Goal: Navigation & Orientation: Find specific page/section

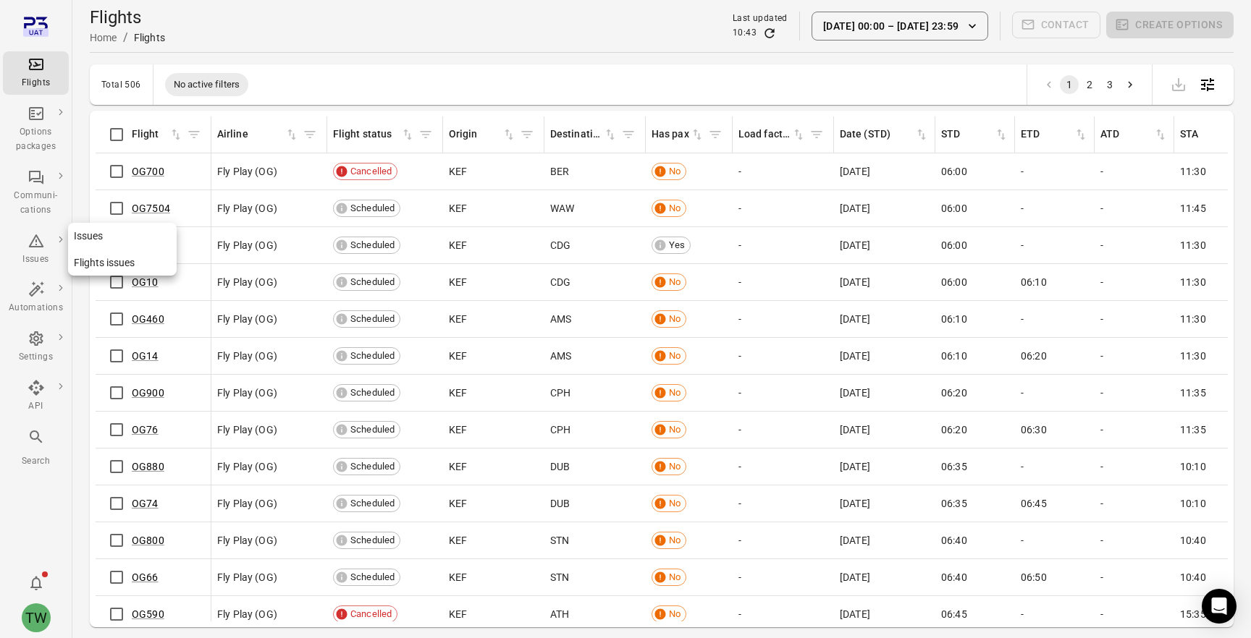
click at [20, 240] on div "Issues" at bounding box center [36, 249] width 54 height 35
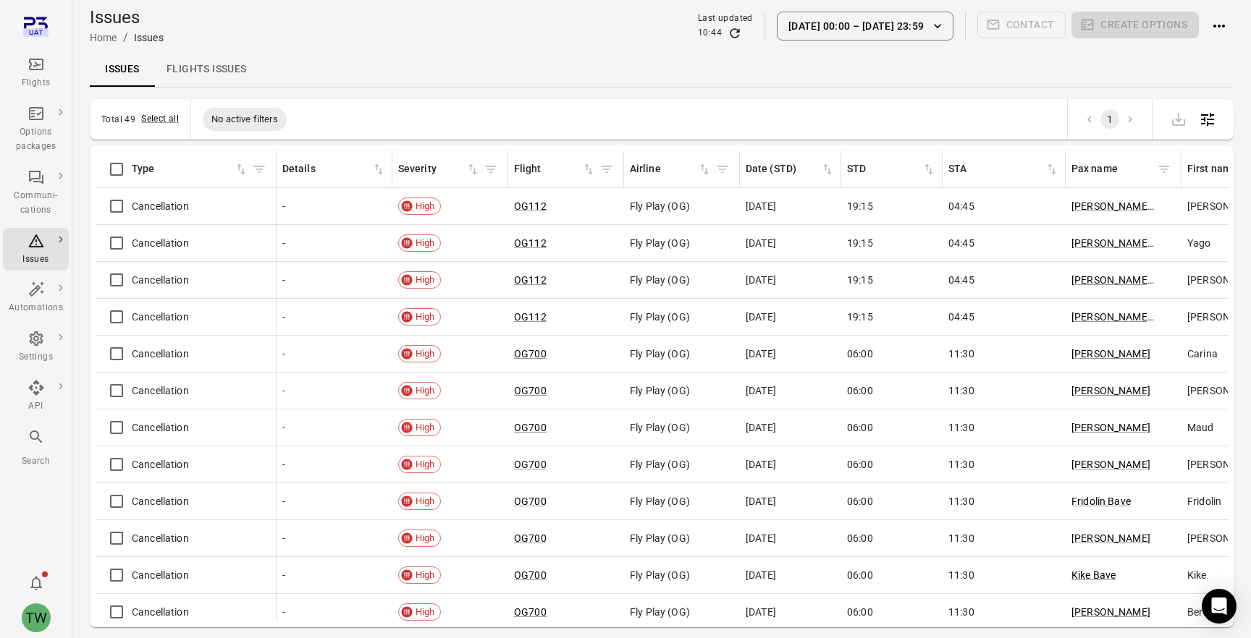
click at [647, 72] on div "Issues Flights issues" at bounding box center [662, 69] width 1144 height 35
click at [649, 70] on div "Issues Flights issues" at bounding box center [662, 69] width 1144 height 35
click at [33, 72] on icon "Main navigation" at bounding box center [36, 64] width 17 height 17
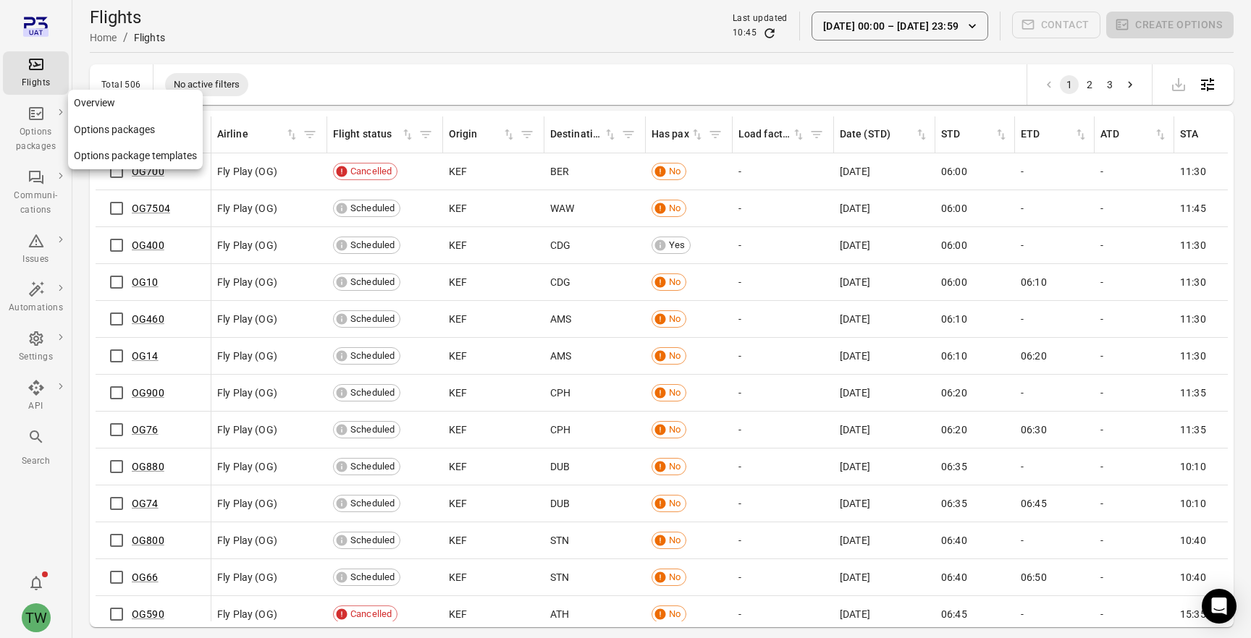
click at [38, 125] on div "Options packages" at bounding box center [36, 129] width 54 height 49
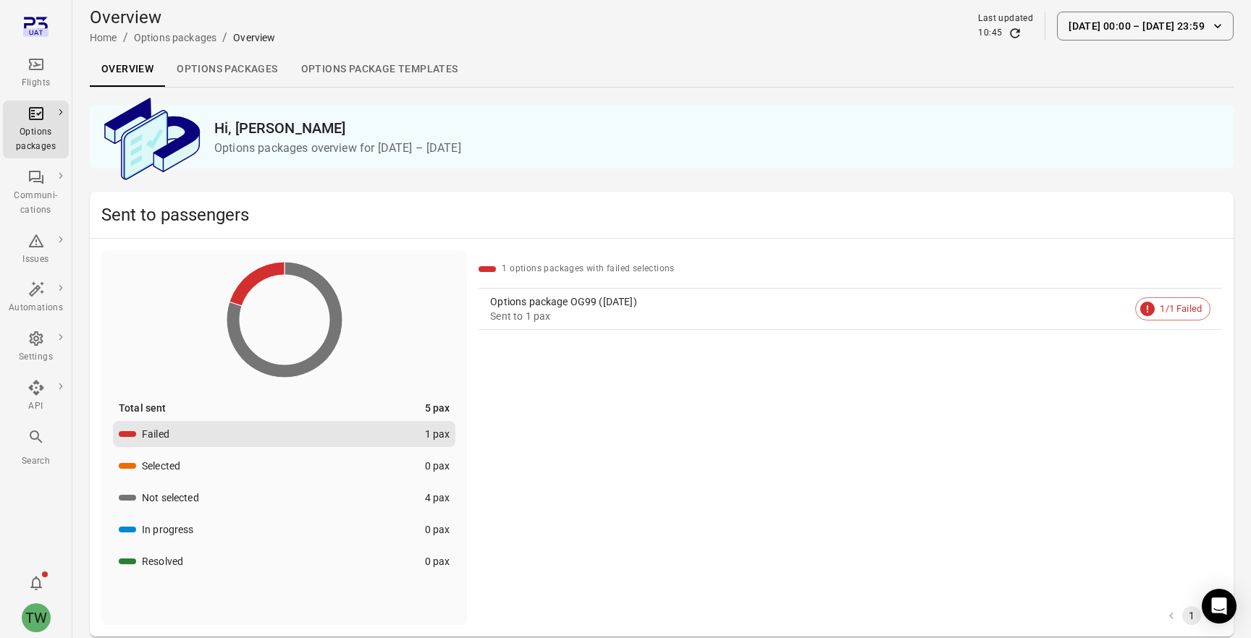
click at [43, 72] on icon "Main navigation" at bounding box center [36, 64] width 17 height 17
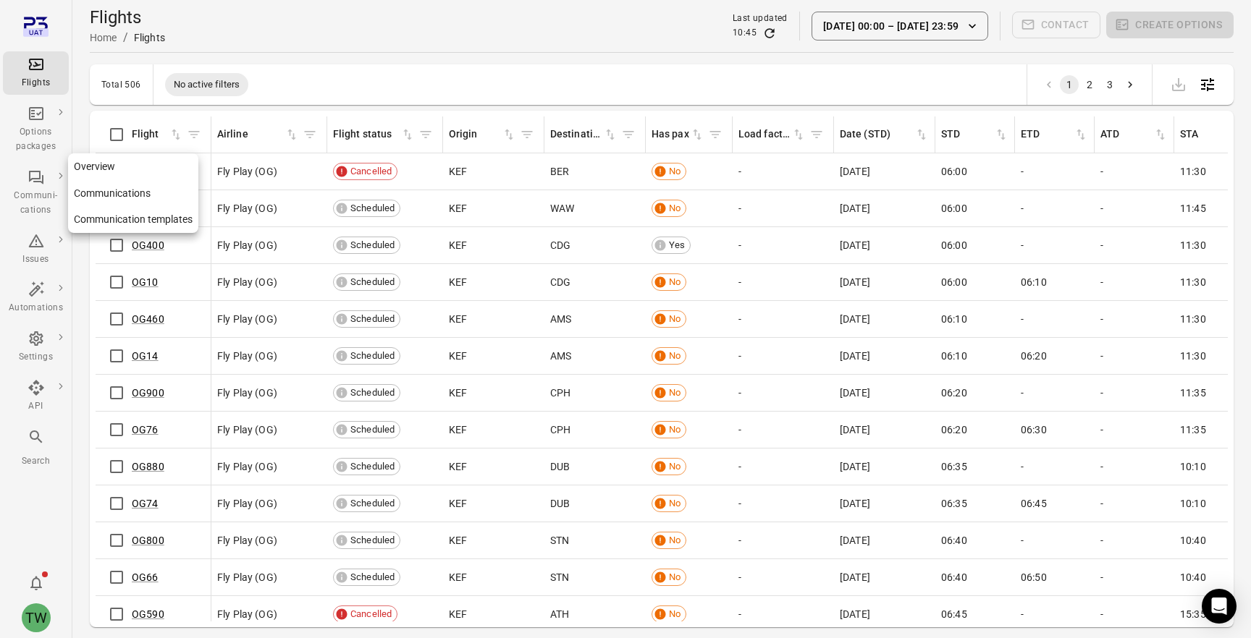
click at [41, 181] on icon "Main navigation" at bounding box center [36, 178] width 14 height 14
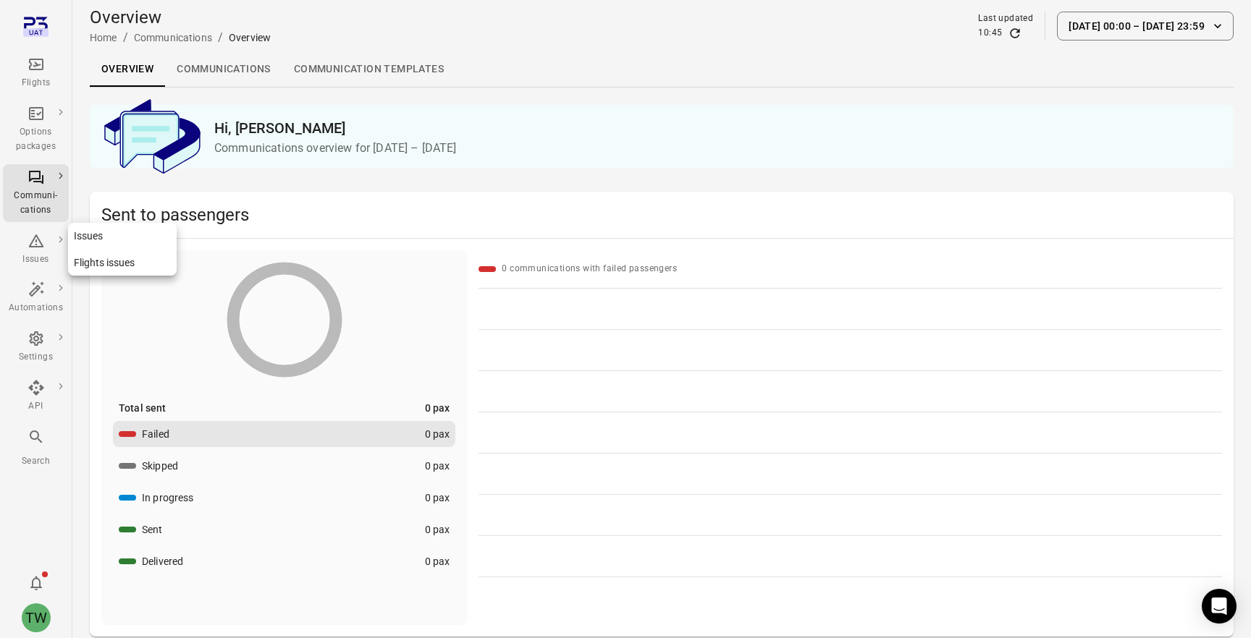
click at [43, 251] on div "Issues" at bounding box center [36, 249] width 54 height 35
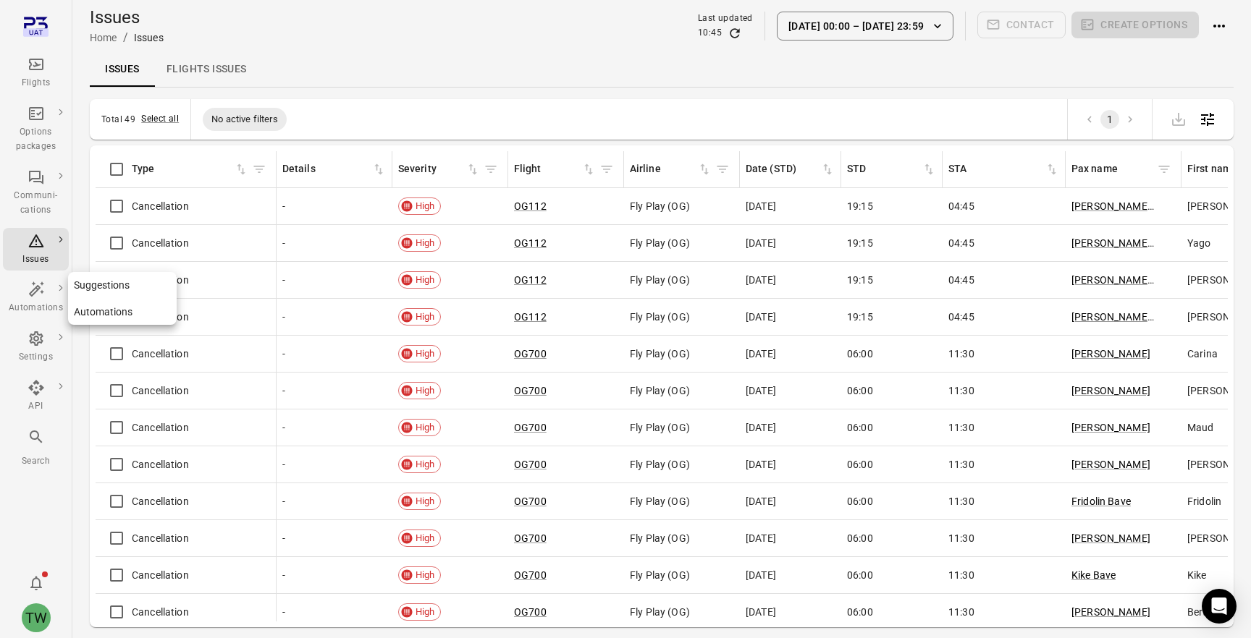
click at [38, 311] on div "Automations" at bounding box center [36, 308] width 54 height 14
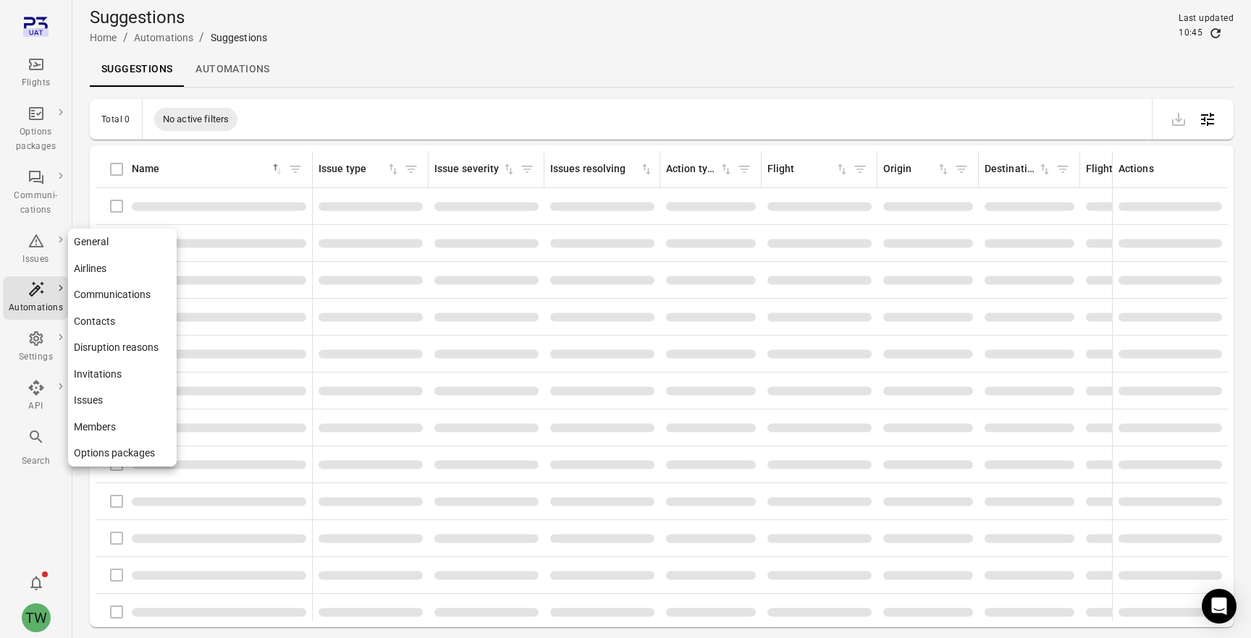
click at [38, 339] on icon "Main navigation" at bounding box center [36, 339] width 14 height 14
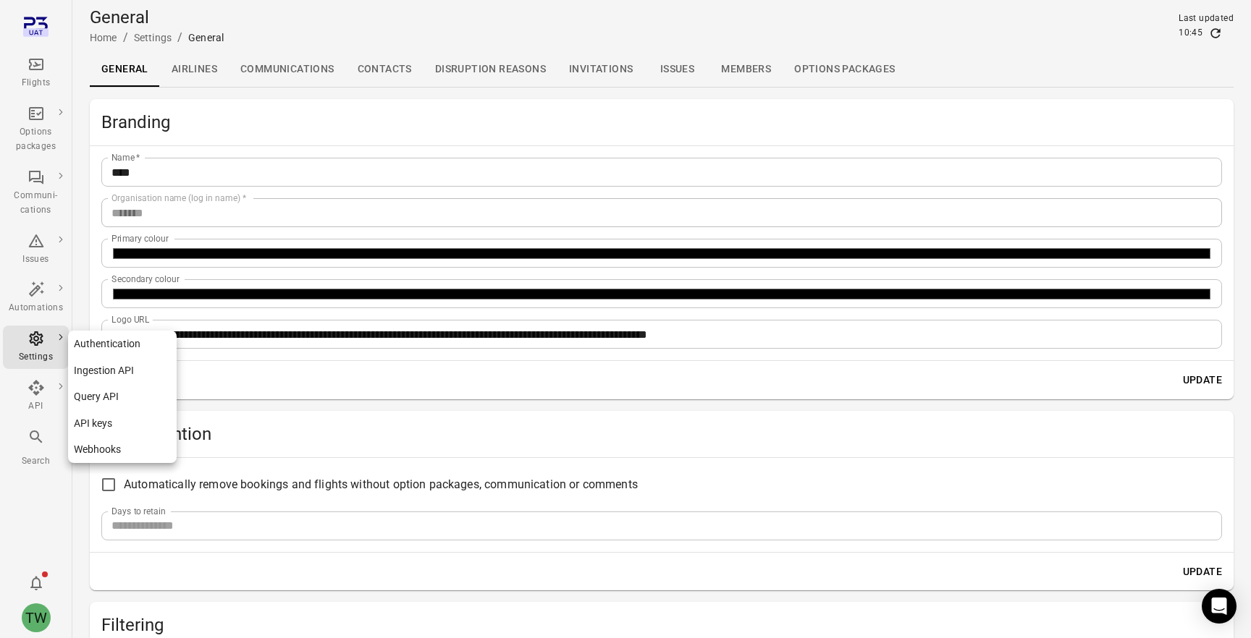
click at [35, 392] on icon "Main navigation" at bounding box center [36, 388] width 16 height 16
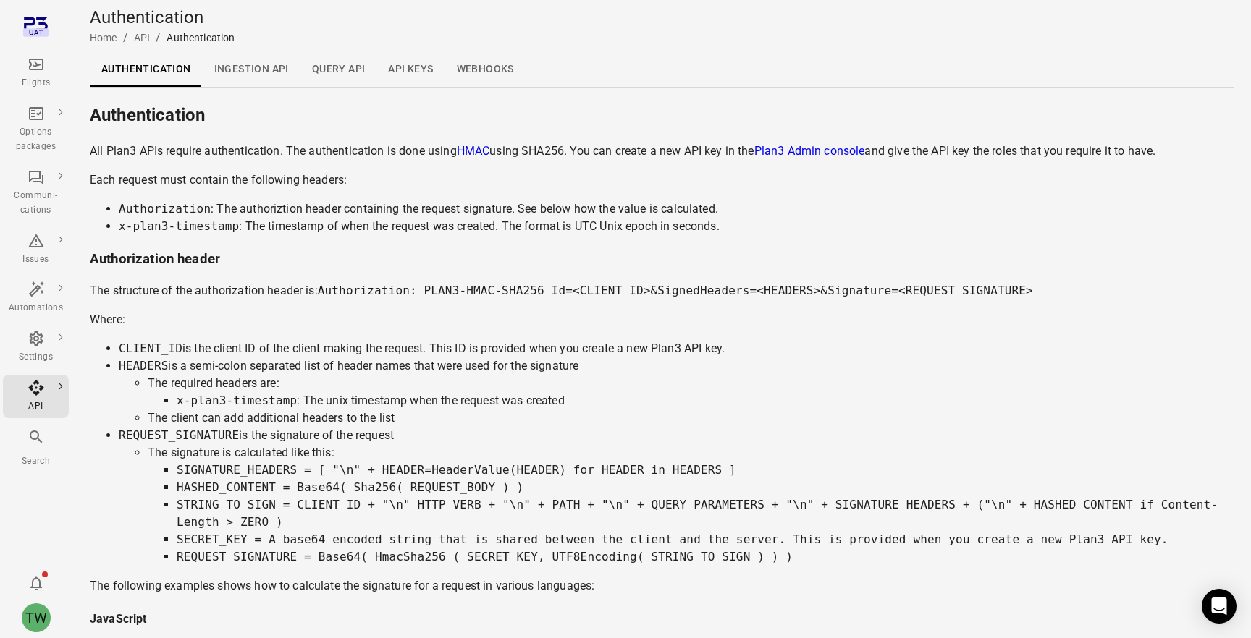
click at [30, 443] on icon "Main navigation" at bounding box center [36, 437] width 17 height 17
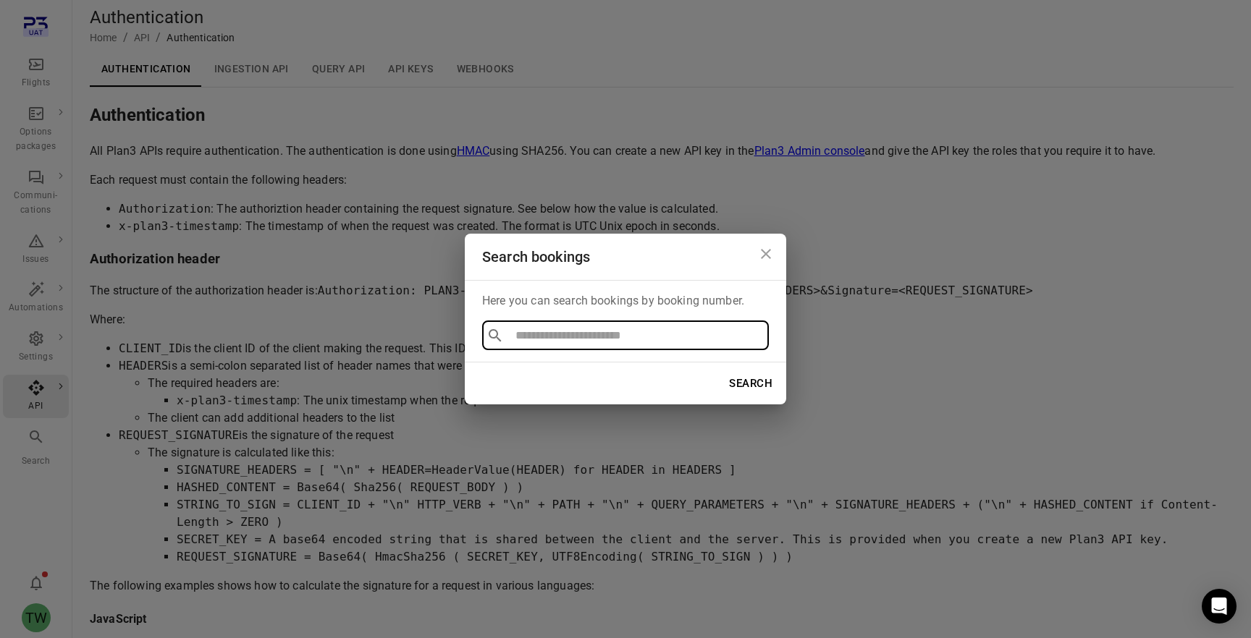
click at [770, 251] on icon "Close dialog" at bounding box center [765, 253] width 17 height 17
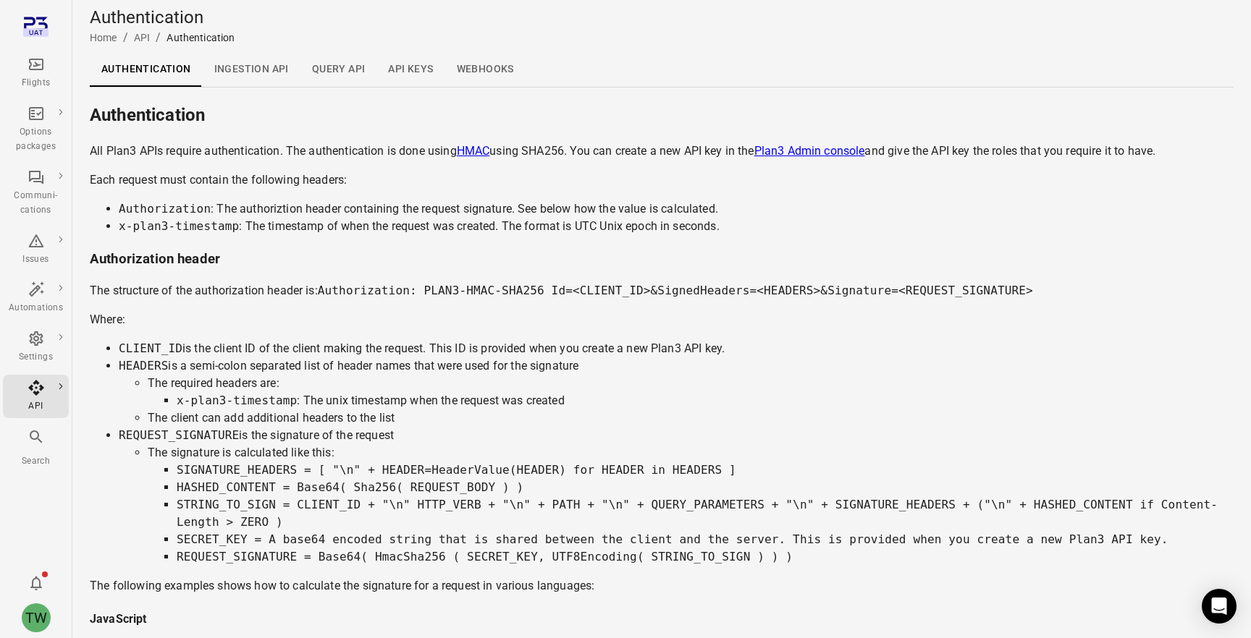
click at [491, 67] on link "Webhooks" at bounding box center [485, 69] width 80 height 35
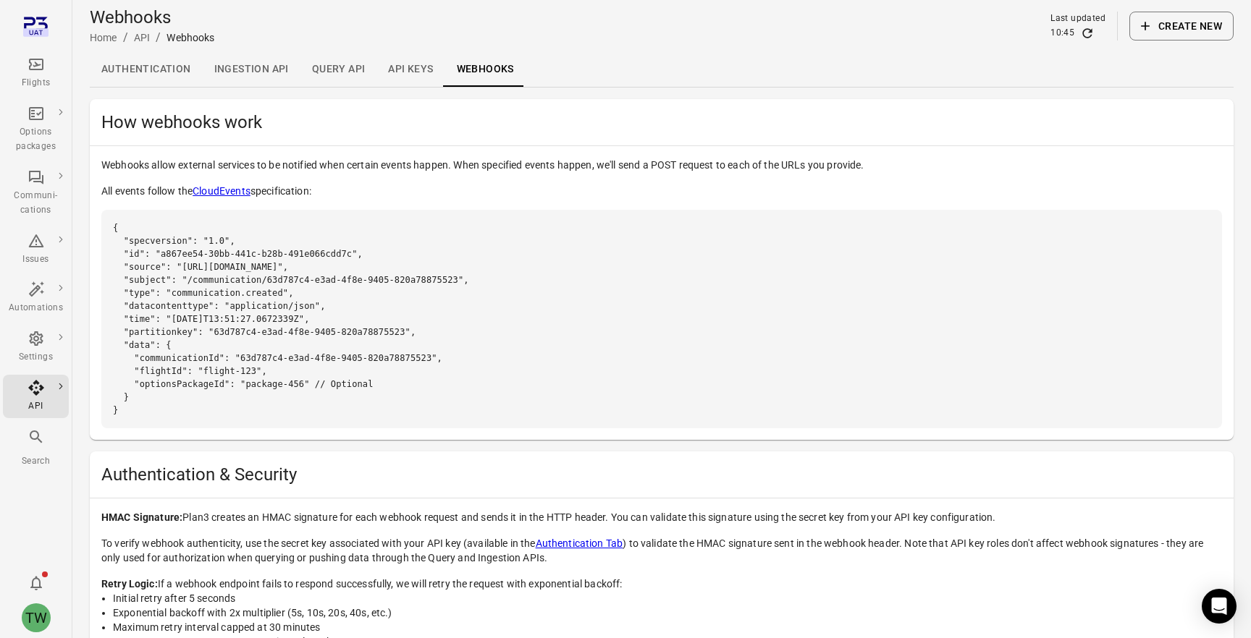
click at [16, 67] on div "Flights" at bounding box center [36, 73] width 54 height 35
